Goal: Entertainment & Leisure: Consume media (video, audio)

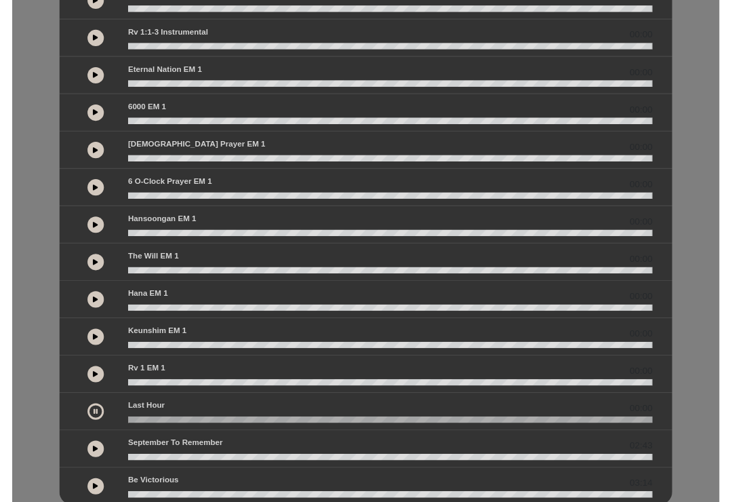
scroll to position [325, 0]
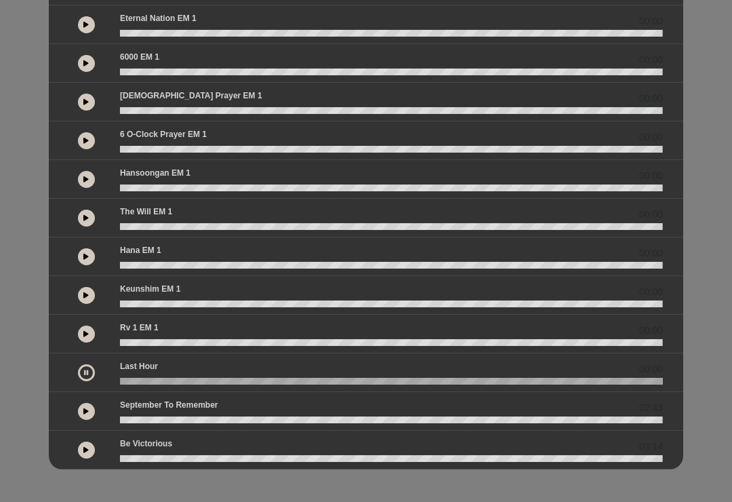
click at [81, 446] on button at bounding box center [86, 449] width 17 height 17
click at [142, 380] on wave at bounding box center [391, 380] width 543 height 7
click at [171, 373] on div "Last Hour 00:05" at bounding box center [391, 369] width 559 height 18
click at [169, 379] on wave at bounding box center [391, 380] width 543 height 7
click at [293, 378] on wave at bounding box center [391, 380] width 543 height 7
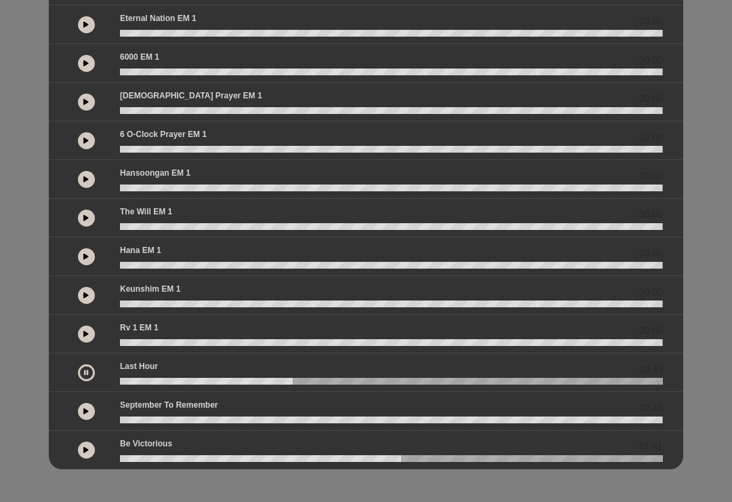
click at [327, 381] on wave at bounding box center [391, 380] width 543 height 7
click at [618, 378] on wave at bounding box center [391, 380] width 543 height 7
click at [635, 378] on wave at bounding box center [391, 380] width 543 height 7
click at [635, 380] on wave at bounding box center [391, 380] width 543 height 7
click at [632, 381] on wave at bounding box center [391, 380] width 543 height 7
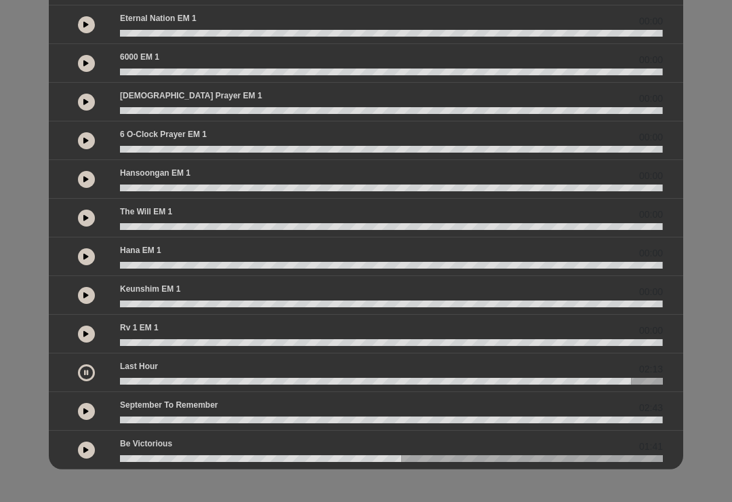
click at [640, 377] on wave at bounding box center [391, 380] width 543 height 7
click at [658, 380] on wave at bounding box center [391, 380] width 543 height 7
click at [675, 376] on div "02:20" at bounding box center [366, 372] width 634 height 39
click at [94, 369] on button at bounding box center [86, 372] width 17 height 17
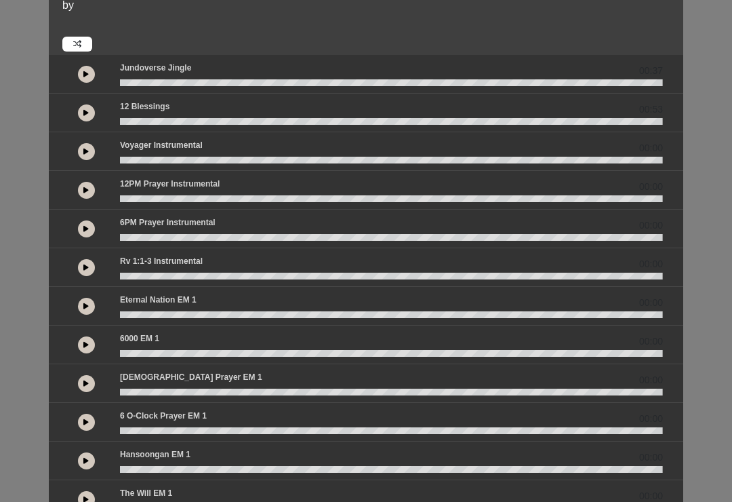
scroll to position [0, 0]
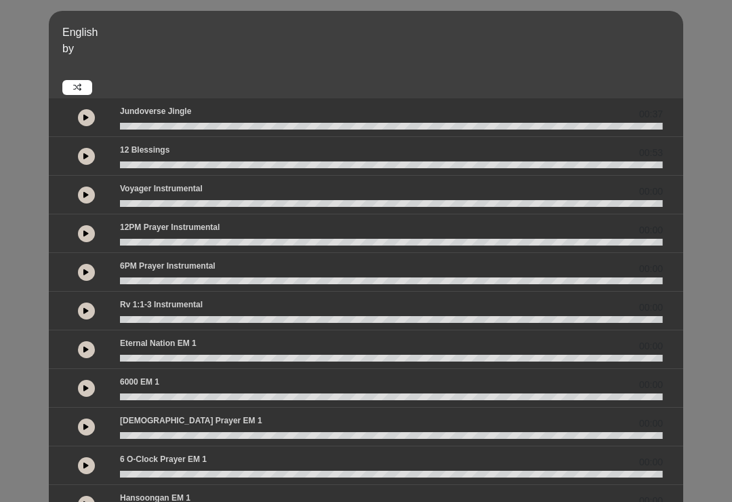
click at [87, 106] on div at bounding box center [86, 117] width 51 height 24
click at [90, 116] on button at bounding box center [86, 117] width 17 height 17
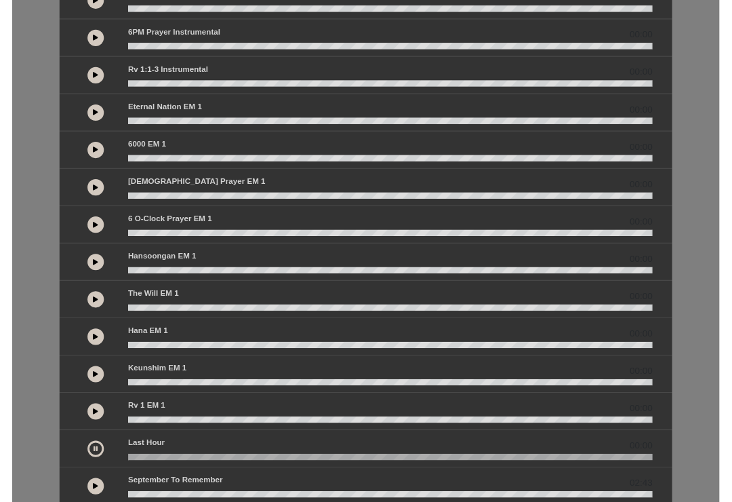
scroll to position [325, 0]
